Goal: Transaction & Acquisition: Purchase product/service

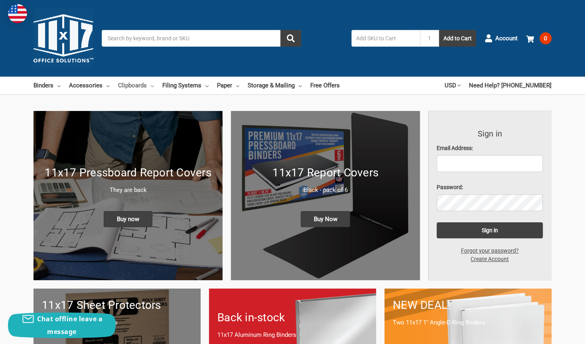
drag, startPoint x: 0, startPoint y: 0, endPoint x: 136, endPoint y: 89, distance: 161.9
click at [136, 89] on link "Clipboards" at bounding box center [136, 86] width 36 height 18
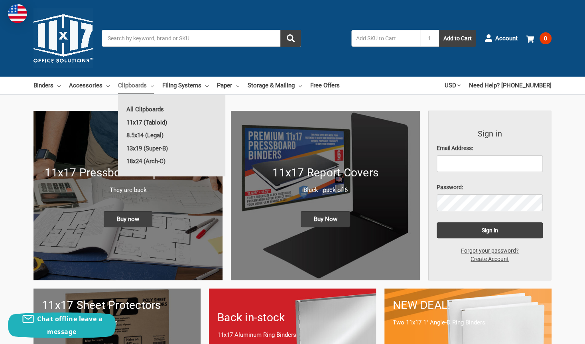
click at [152, 120] on link "11x17 (Tabloid)" at bounding box center [171, 122] width 107 height 13
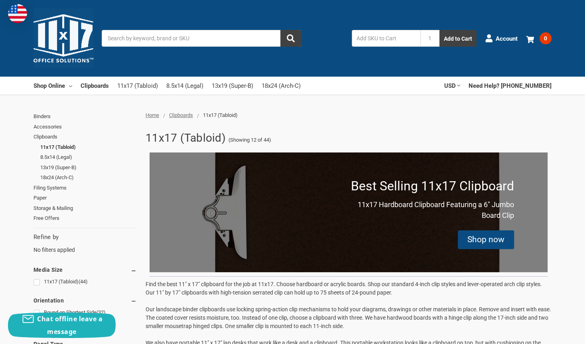
click at [484, 248] on div "Shop now" at bounding box center [486, 239] width 56 height 19
